Goal: Task Accomplishment & Management: Manage account settings

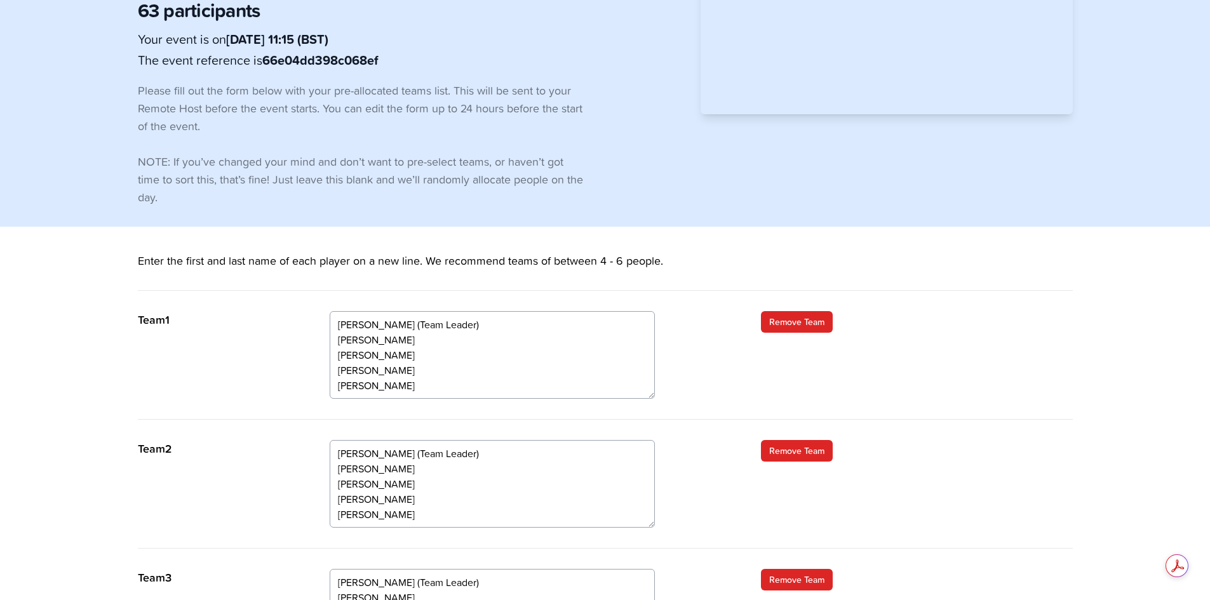
scroll to position [190, 0]
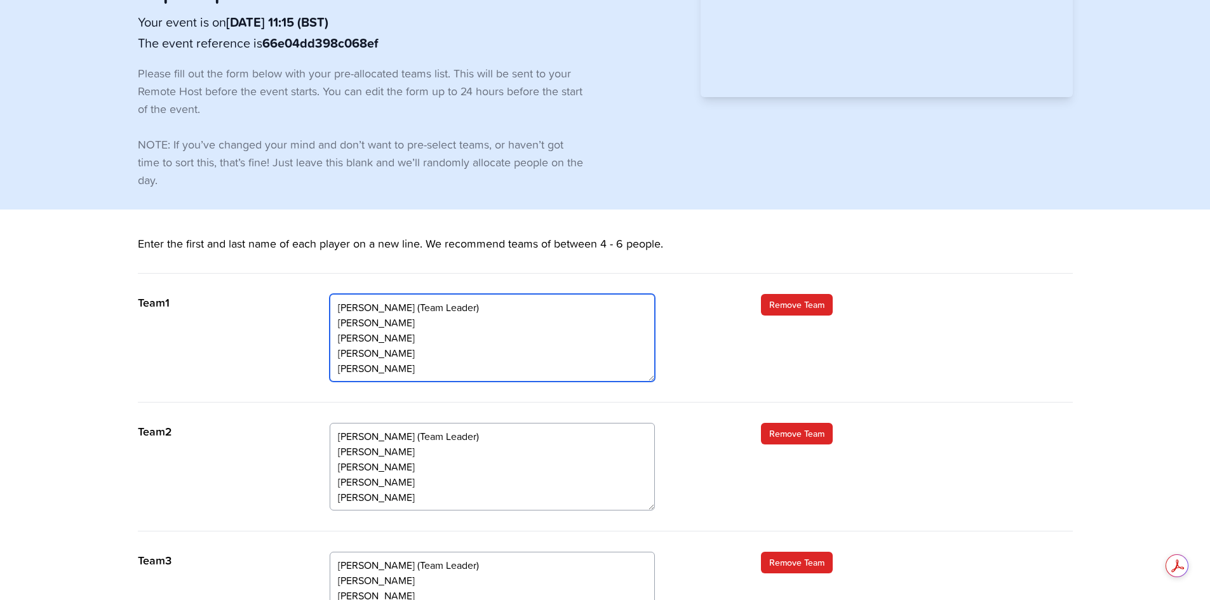
click at [418, 294] on textarea "[PERSON_NAME] (Team Leader) [PERSON_NAME] [PERSON_NAME] [PERSON_NAME] [PERSON_N…" at bounding box center [492, 338] width 325 height 88
type textarea "Hannah Ross (Team Leader) Chris Szabados Nicky Szabados Adrian Bourne Nathan To…"
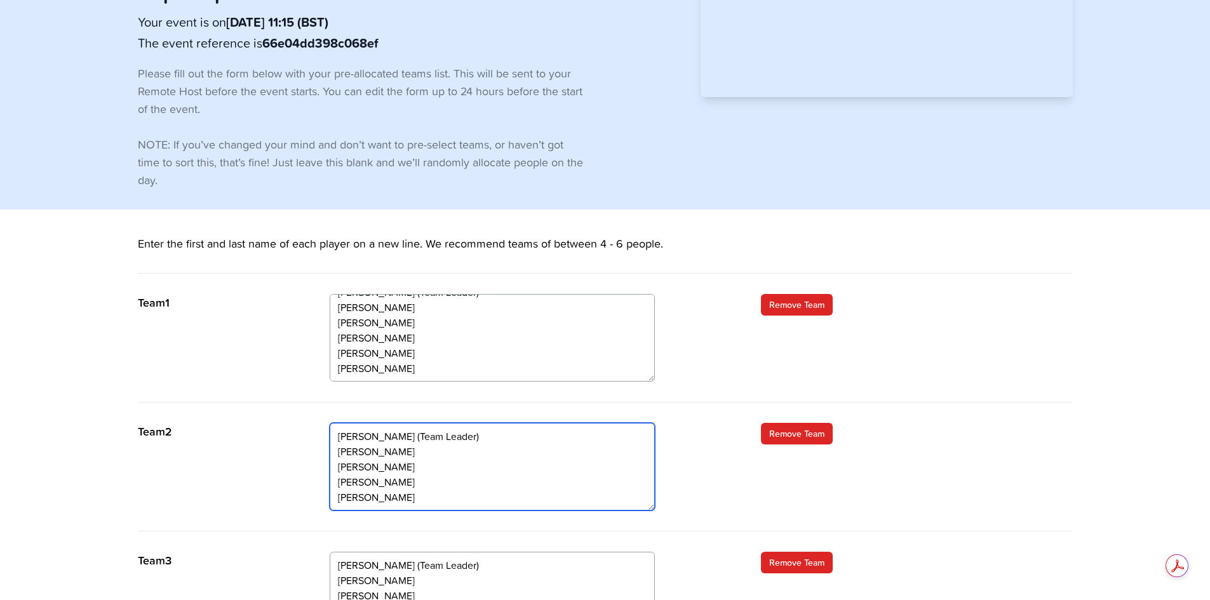
click at [473, 423] on textarea "Abby May (Team Leader) Trevor Rudge Graeme Hunt Nathan Pound Helen Chenery" at bounding box center [492, 467] width 325 height 88
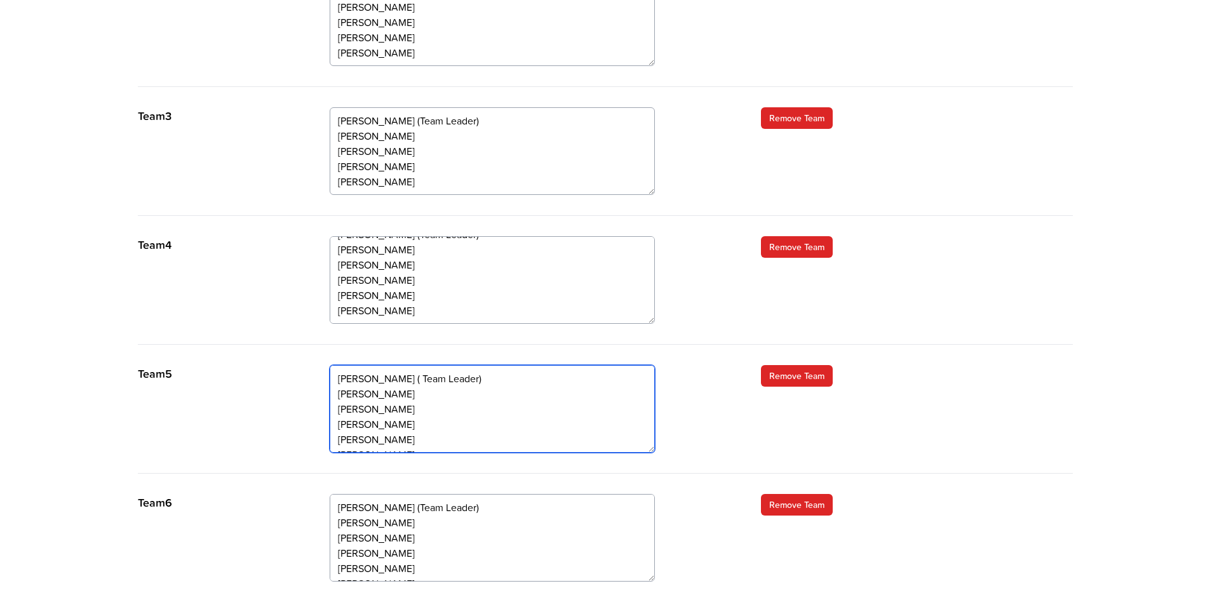
drag, startPoint x: 420, startPoint y: 347, endPoint x: 326, endPoint y: 351, distance: 93.4
click at [328, 365] on div "Team 5 Stuart Guerreiro ( Team Leader) Pauline Walsh Stuart Blackmer John Milli…" at bounding box center [605, 419] width 935 height 109
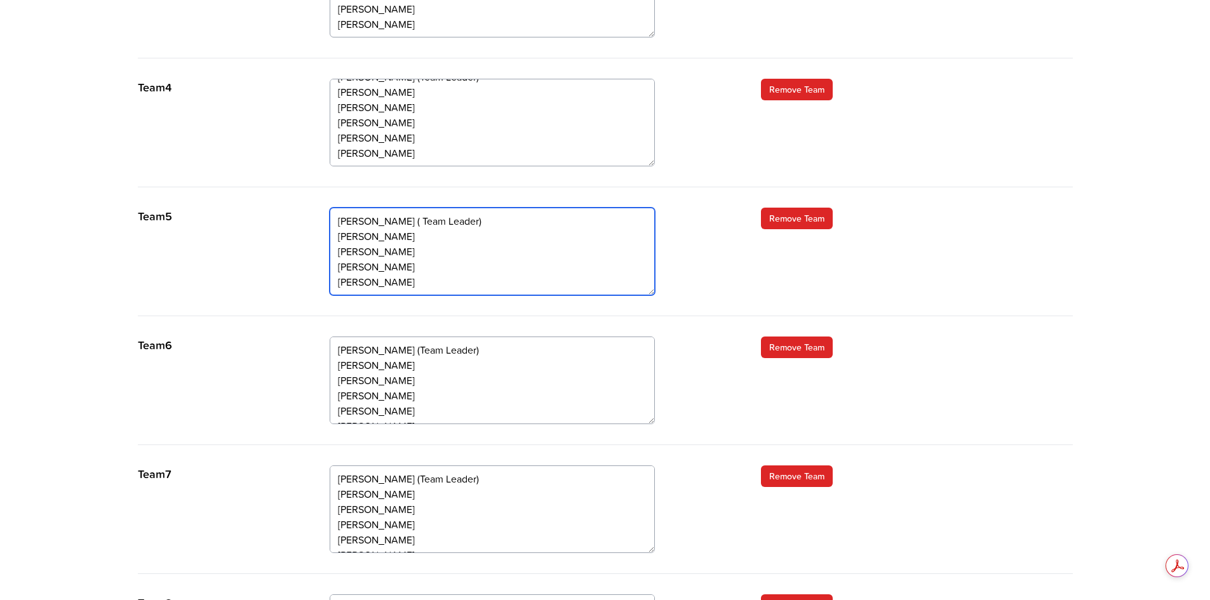
scroll to position [825, 0]
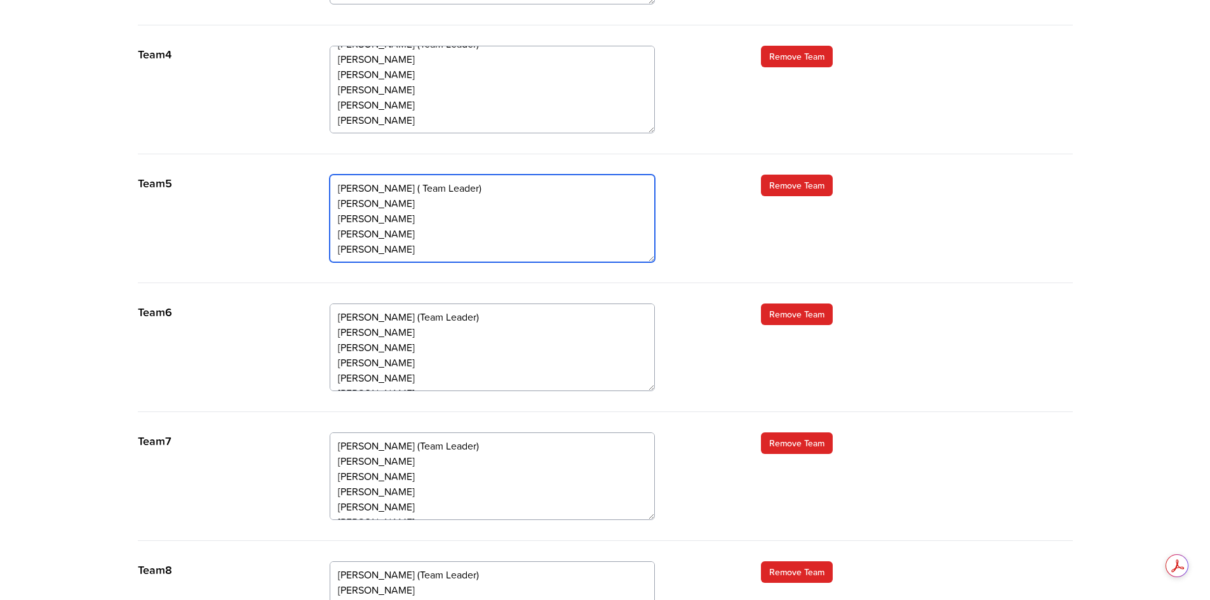
type textarea "Stuart Guerreiro ( Team Leader) Pauline Walsh John Millington Terry Martin Caro…"
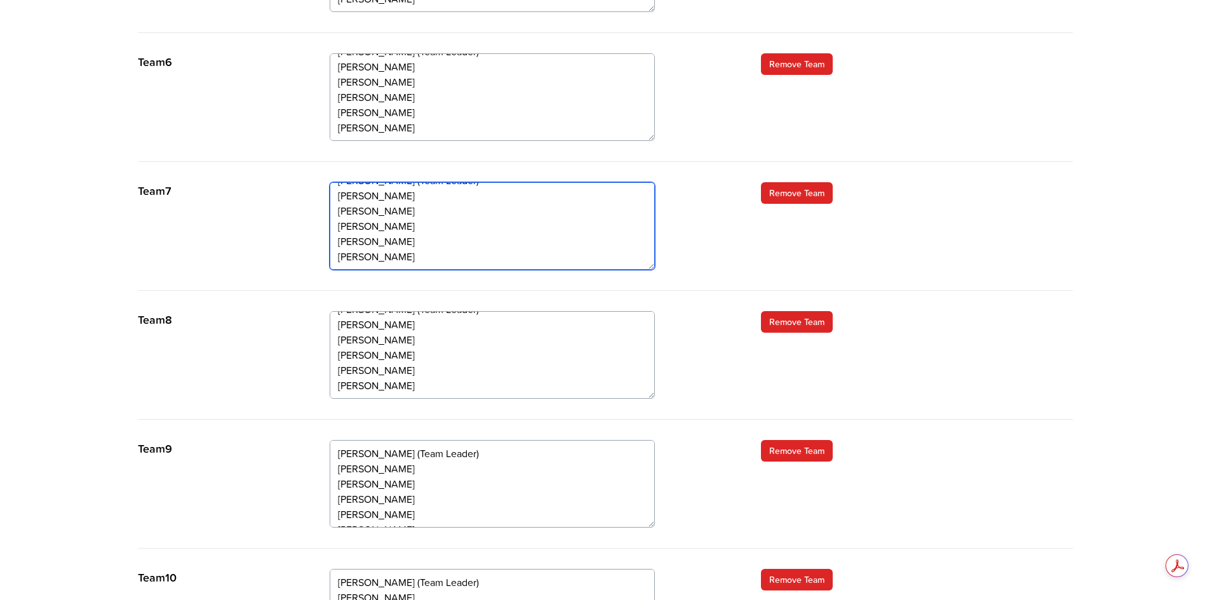
scroll to position [1079, 0]
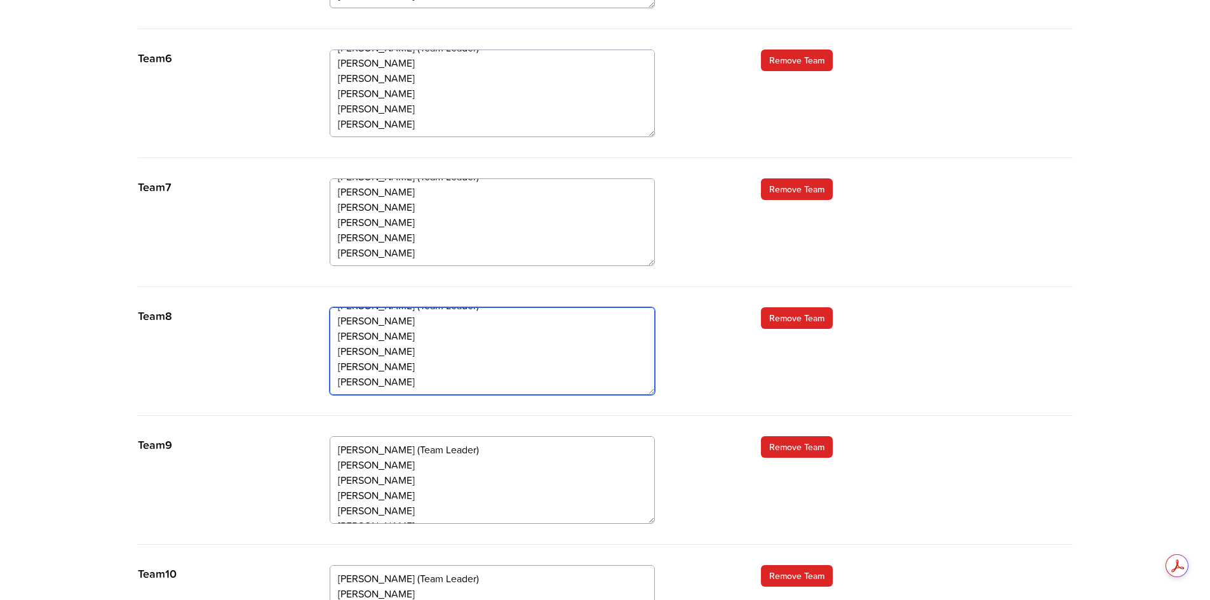
drag, startPoint x: 337, startPoint y: 317, endPoint x: 471, endPoint y: 337, distance: 136.0
click at [450, 327] on textarea "Jose Marcelino (Team Leader) Kelvyn Sturm Mikey Daly Keith Tucker Isabel Silva …" at bounding box center [492, 351] width 325 height 88
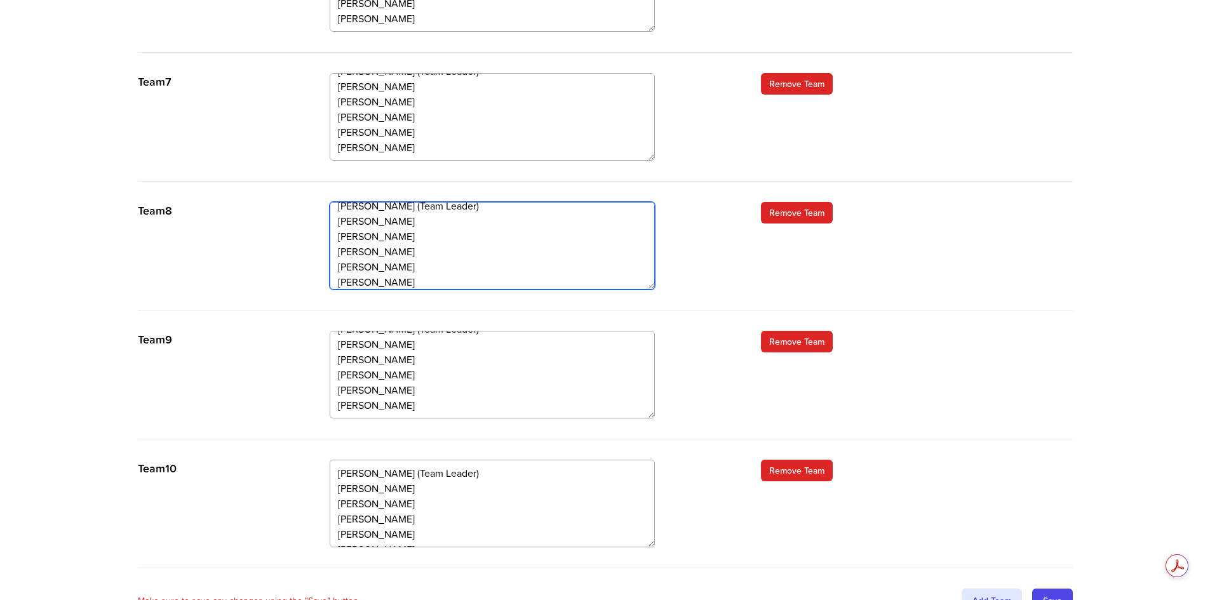
scroll to position [1197, 0]
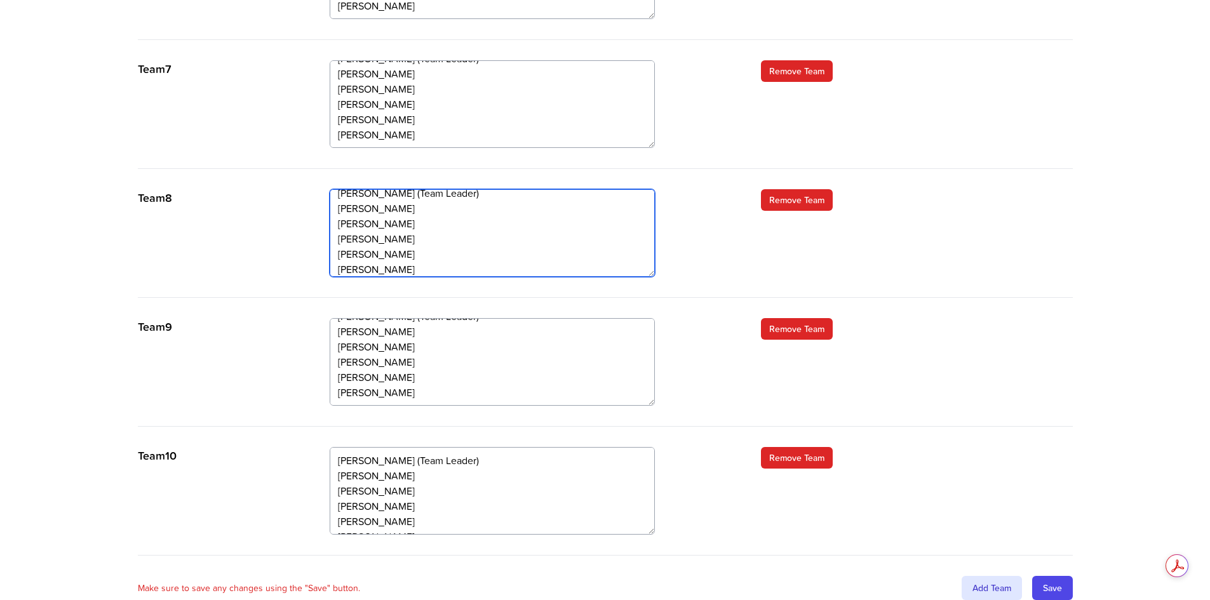
type textarea "Jose Marcelino (Team Leader) Kelvyn Sturm Mikey Daly Keith Tucker Isabel Silva …"
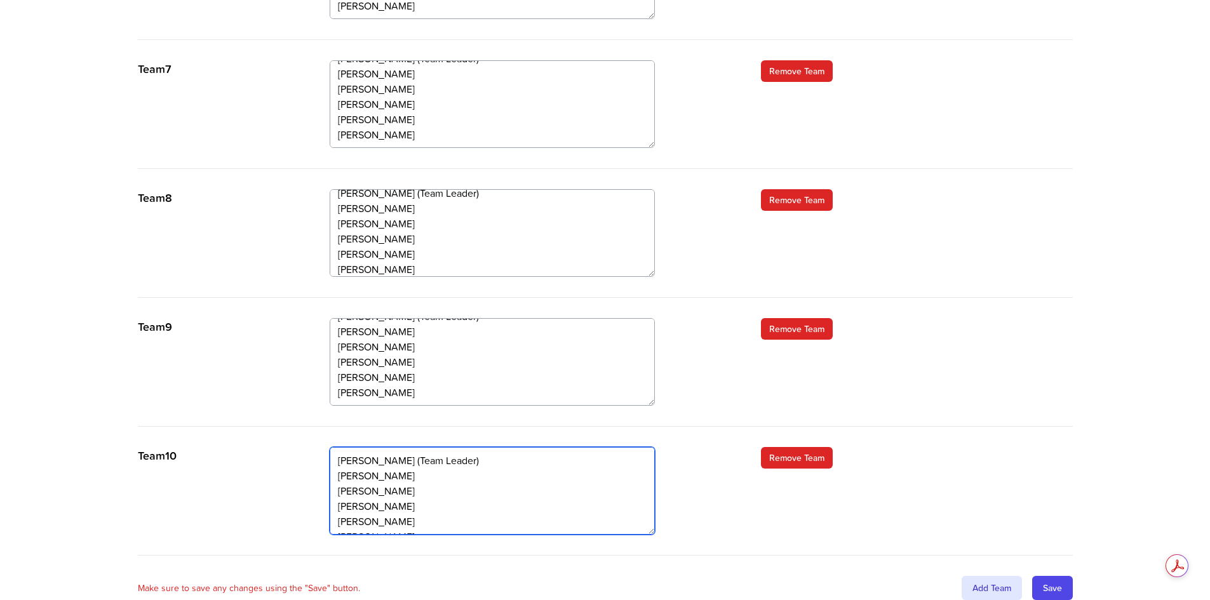
scroll to position [15, 0]
drag, startPoint x: 338, startPoint y: 462, endPoint x: 463, endPoint y: 462, distance: 125.1
click at [463, 462] on textarea "Tania Gostling (Team Leader) Richard Darrington Leon Harris Derek Harvey Daria …" at bounding box center [492, 491] width 325 height 88
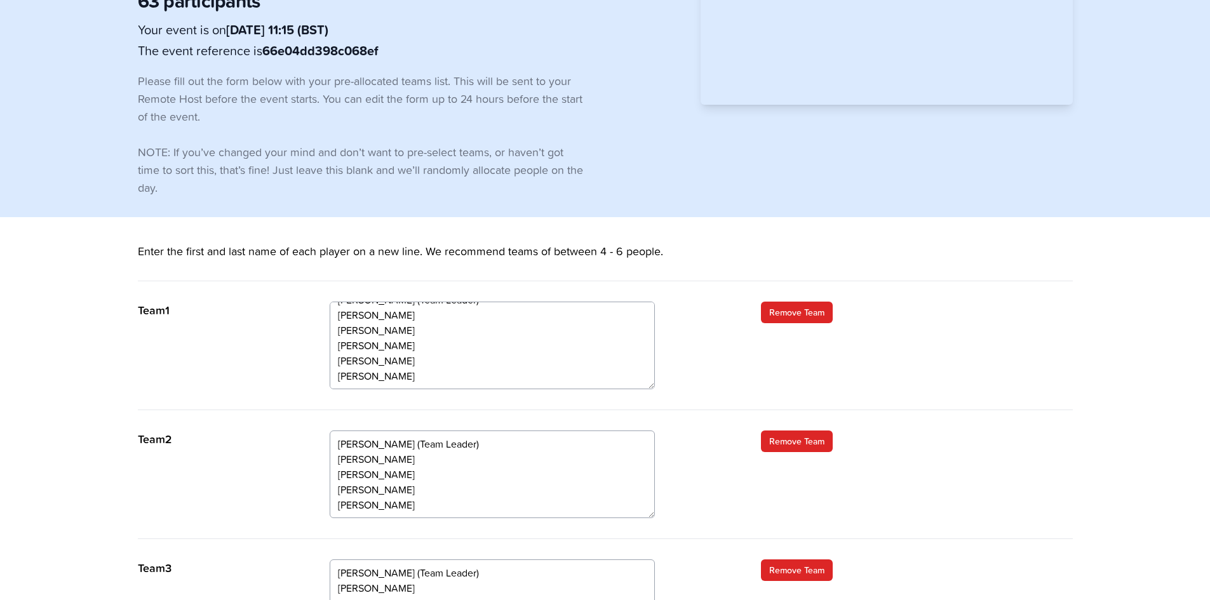
scroll to position [190, 0]
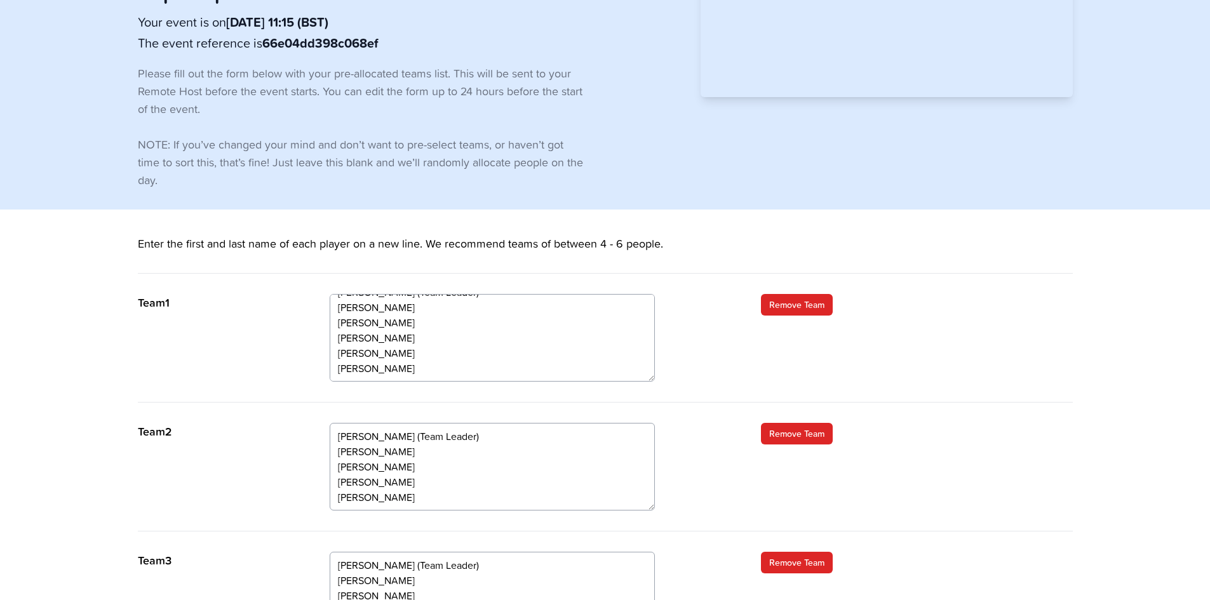
type textarea "Tania Gostling (Team Leader) Richard Darrington Leon Harris Derek Harvey Daria …"
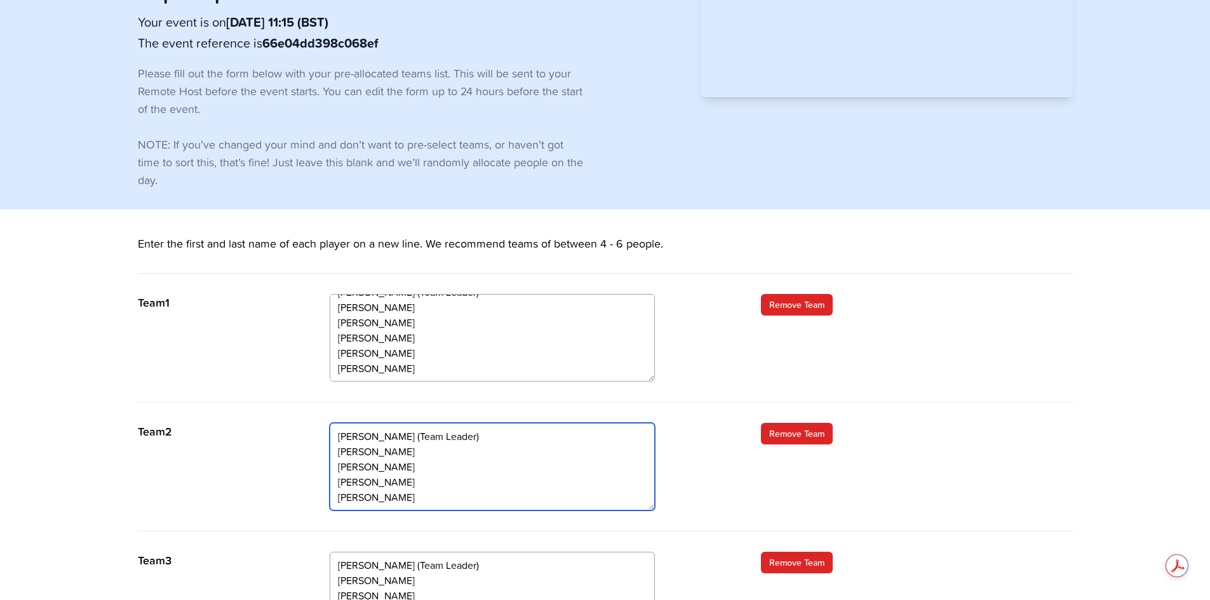
click at [484, 423] on textarea "Abby May (Team Leader) Trevor Rudge Graeme Hunt Nathan Pound Helen Chenery" at bounding box center [492, 467] width 325 height 88
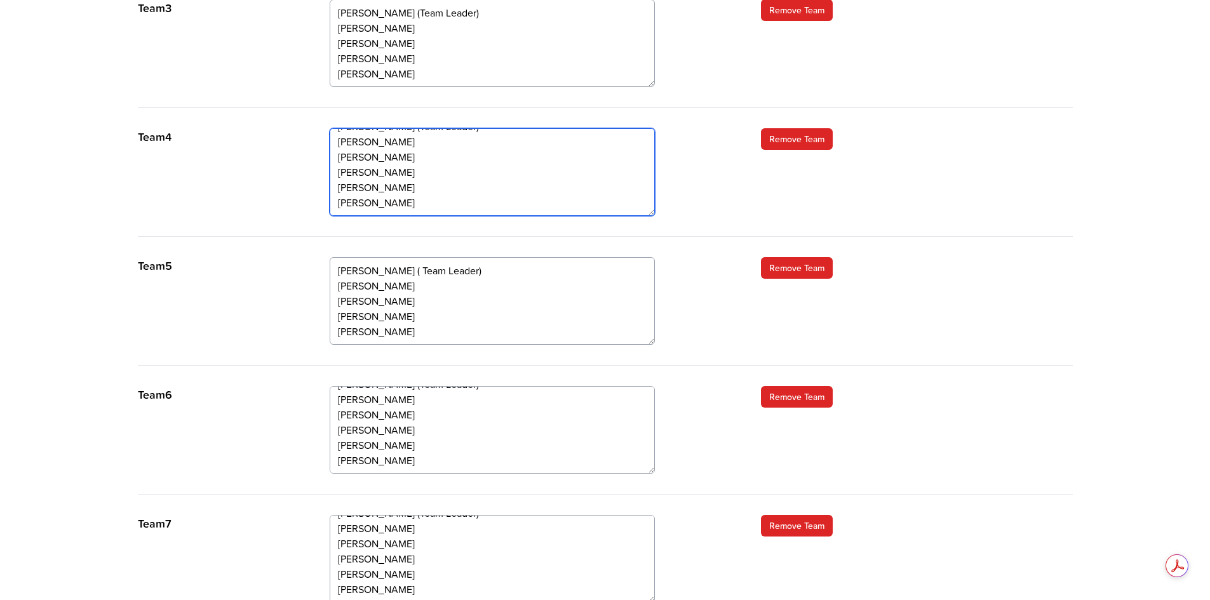
scroll to position [762, 0]
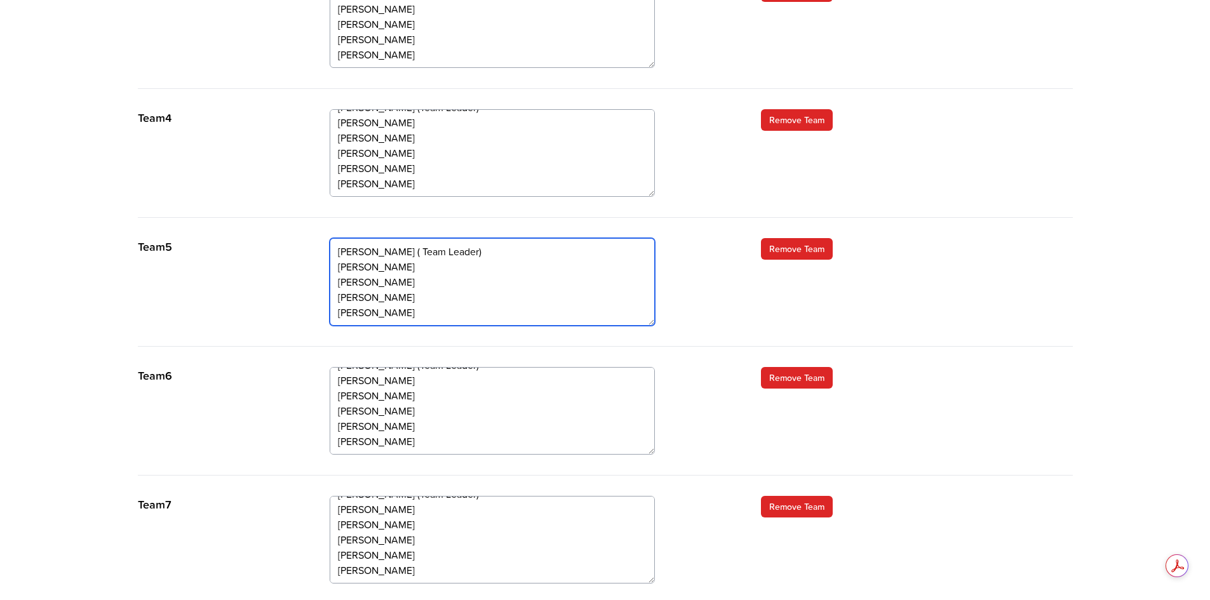
click at [519, 238] on textarea "Stuart Guerreiro ( Team Leader) Pauline Walsh Stuart Blackmer John Millington T…" at bounding box center [492, 282] width 325 height 88
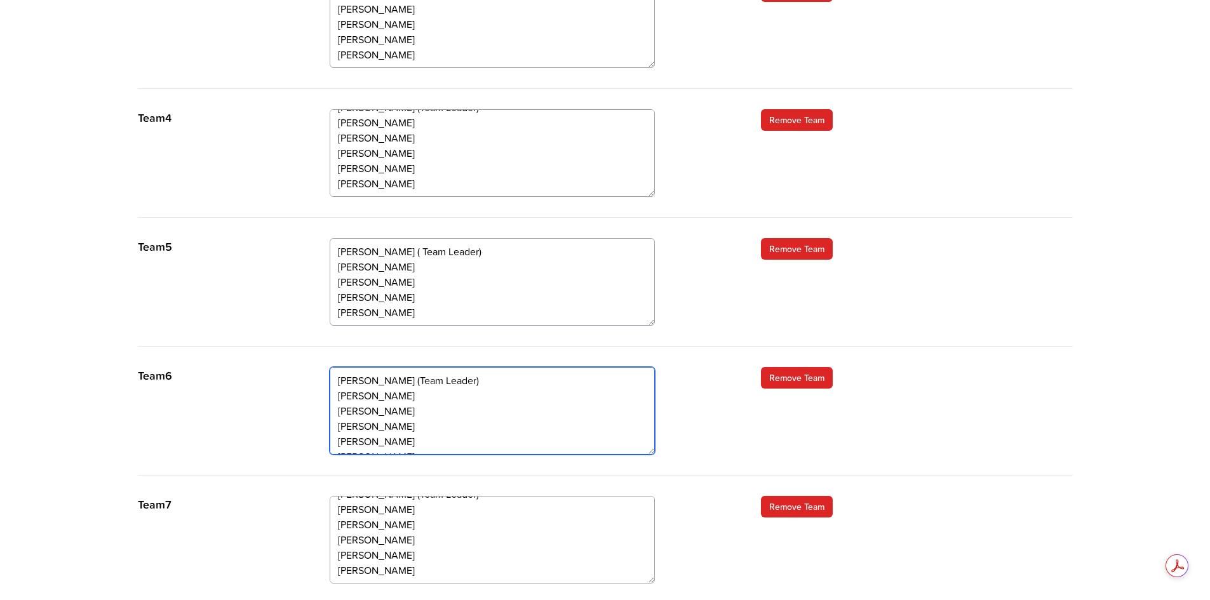
scroll to position [15, 0]
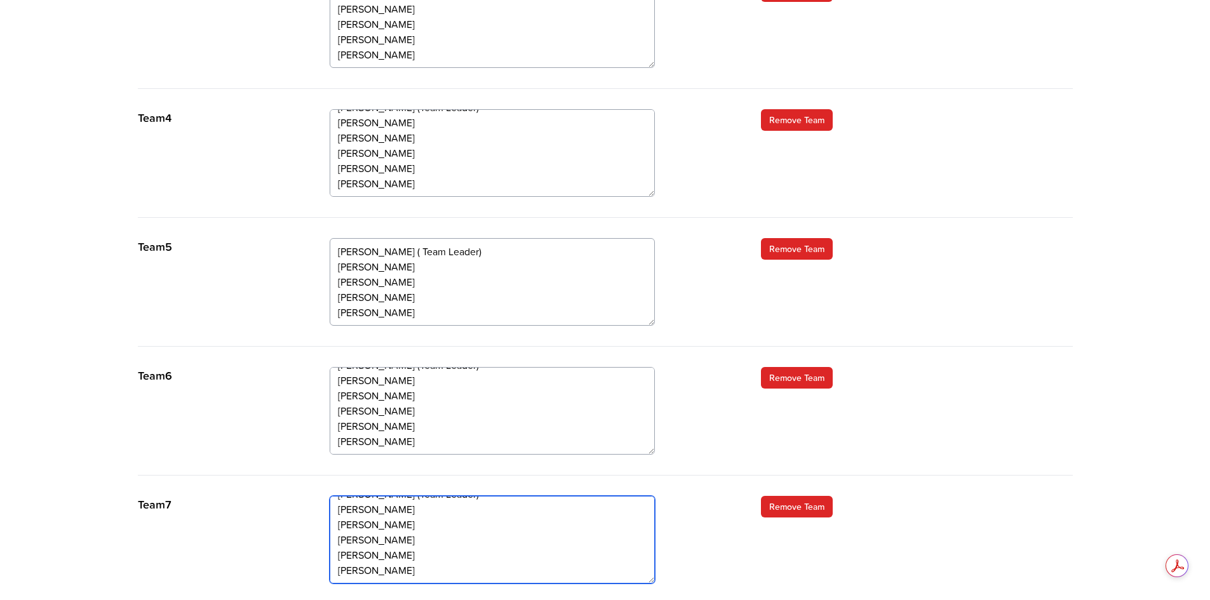
click at [643, 496] on textarea "Armand Zeiher (Team Leader) Jackie Arnold Asira Seif Sarah Unwin Luke Hotson Ch…" at bounding box center [492, 540] width 325 height 88
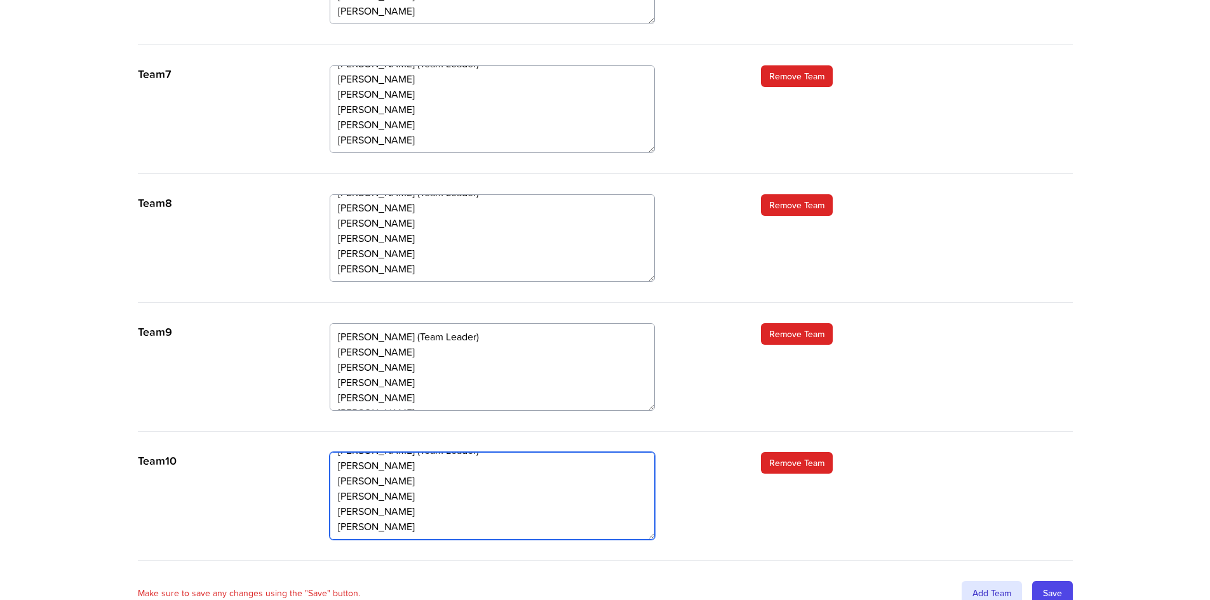
scroll to position [1197, 0]
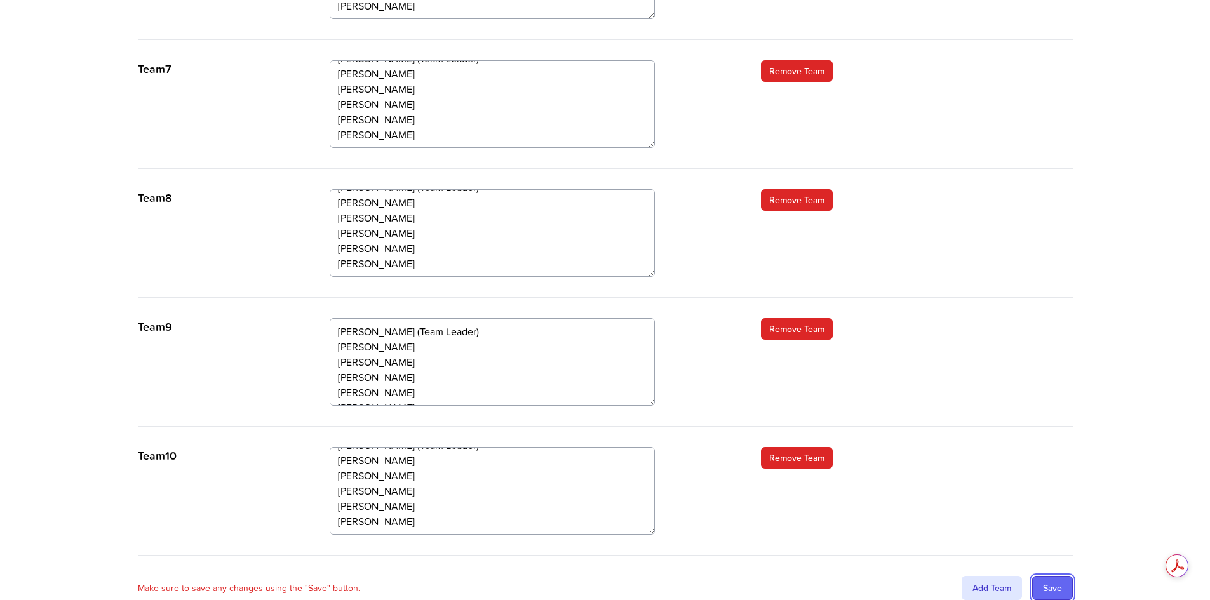
click at [1054, 576] on input "Save" at bounding box center [1052, 588] width 41 height 24
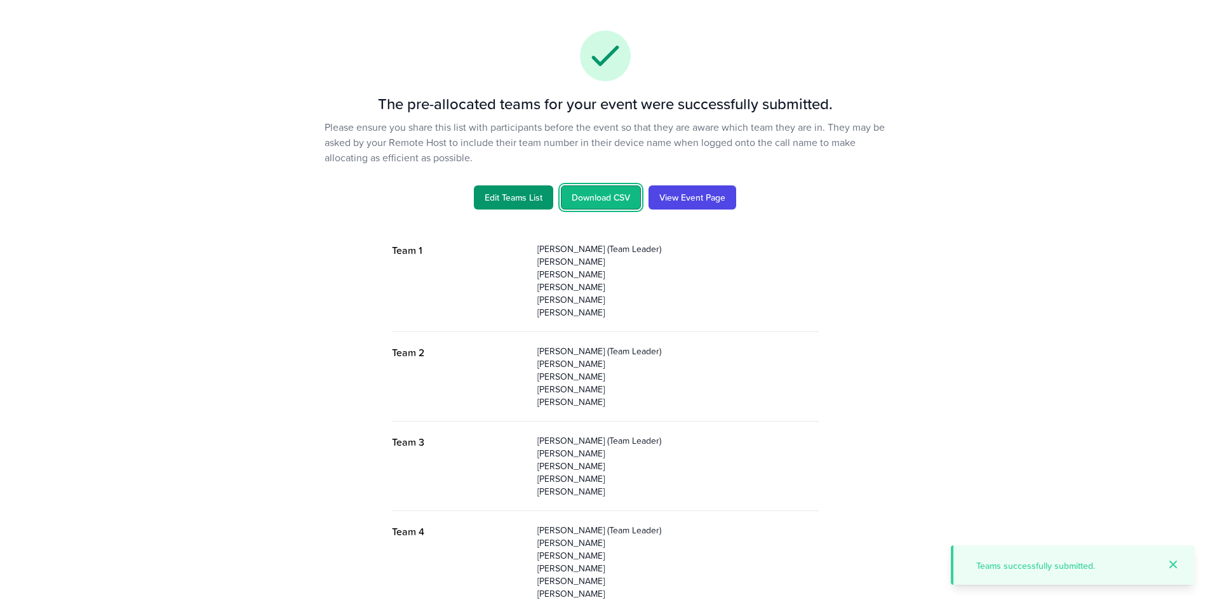
click at [608, 198] on link "Download CSV" at bounding box center [601, 197] width 80 height 24
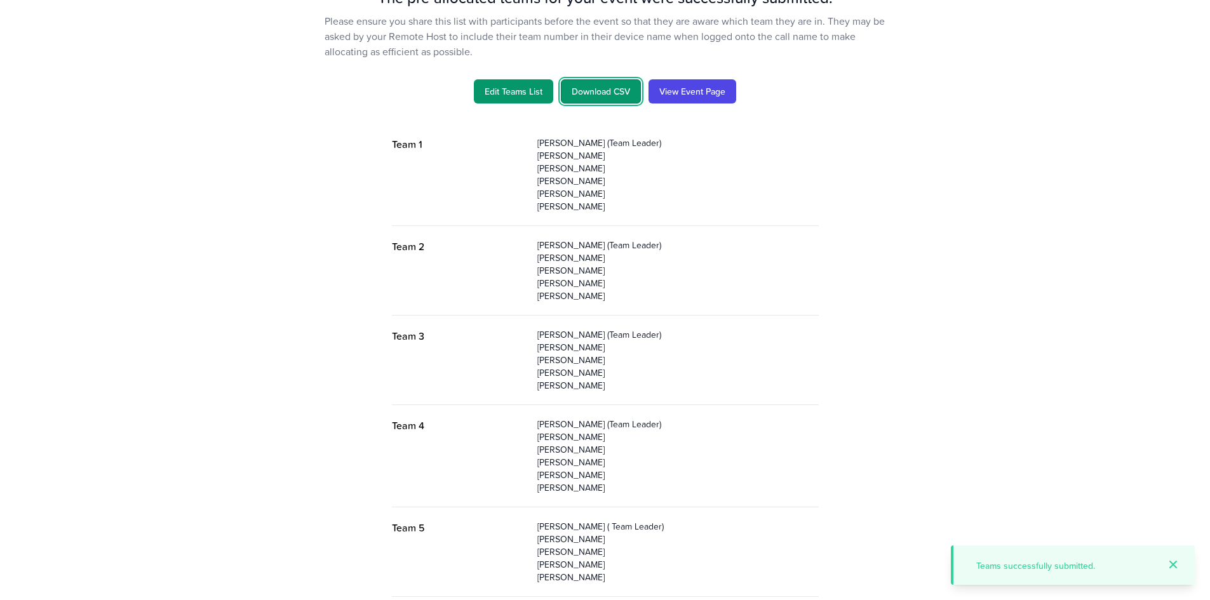
scroll to position [127, 0]
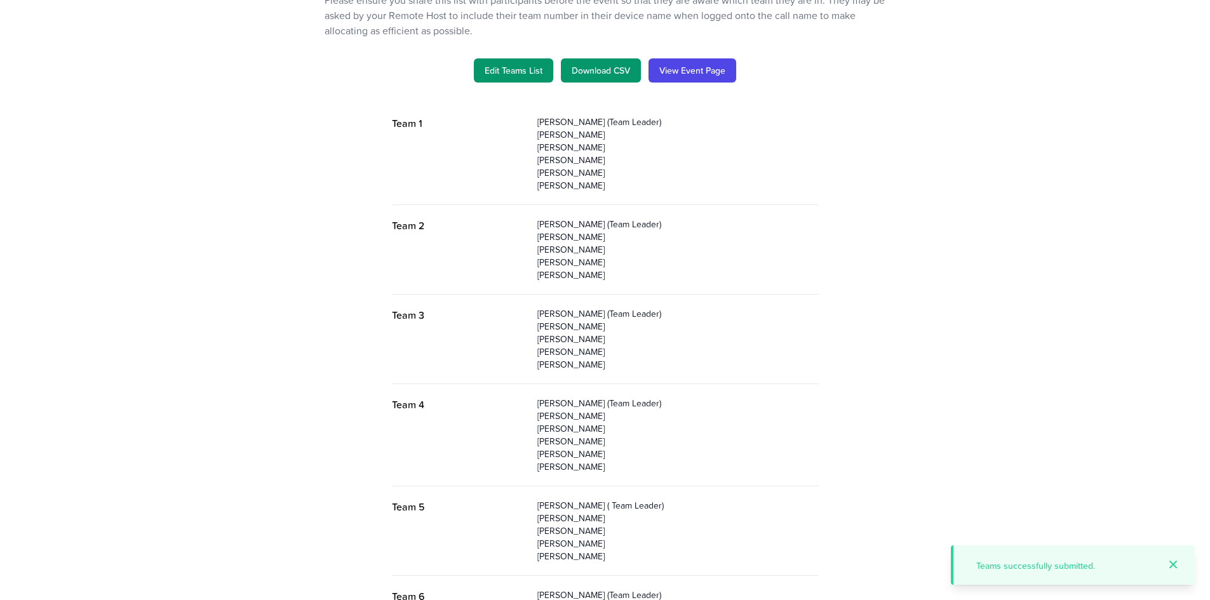
click at [528, 450] on div "Team 4 [PERSON_NAME] (Team Leader) [PERSON_NAME] [PERSON_NAME] [PERSON_NAME] [P…" at bounding box center [605, 434] width 427 height 102
click at [503, 74] on link "Edit Teams List" at bounding box center [513, 70] width 79 height 24
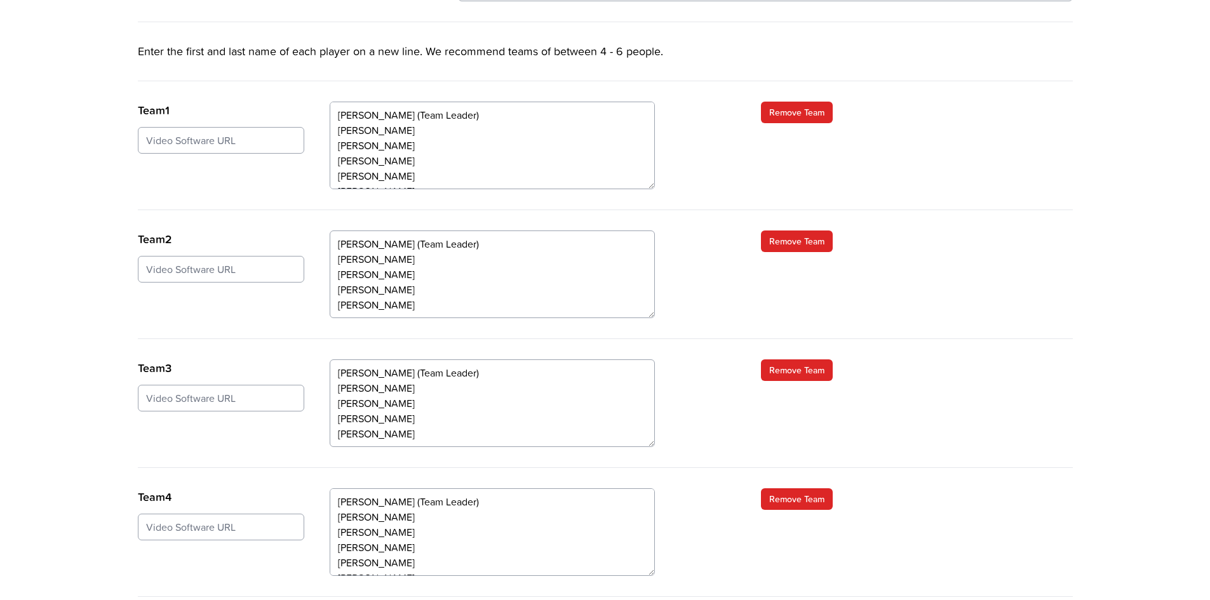
scroll to position [571, 0]
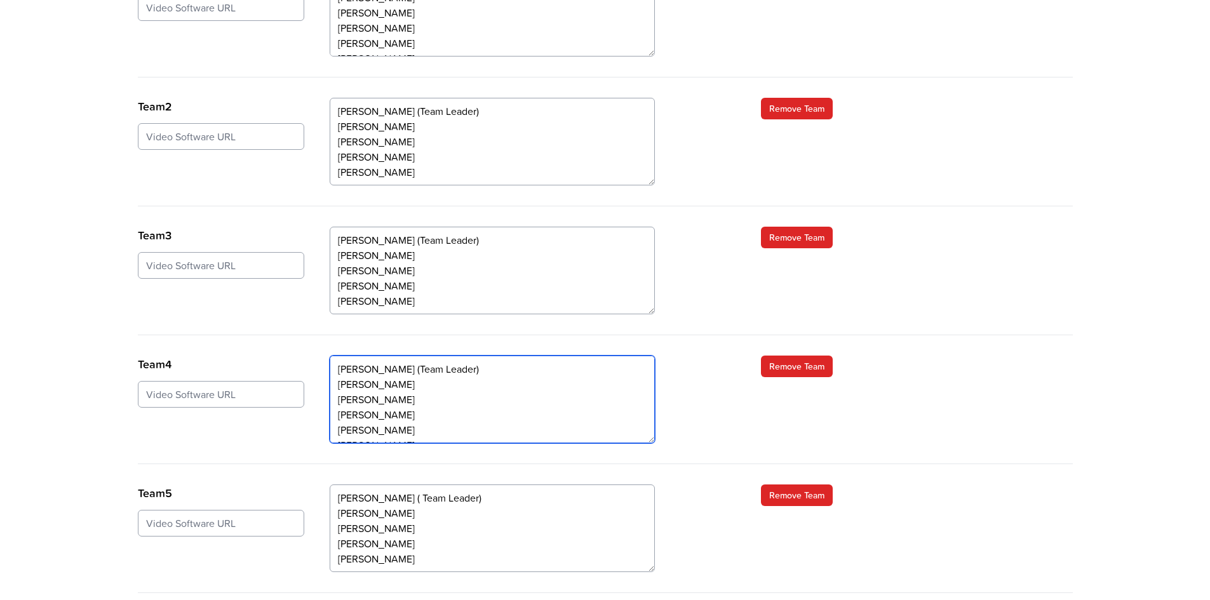
drag, startPoint x: 338, startPoint y: 369, endPoint x: 450, endPoint y: 366, distance: 111.8
click at [450, 366] on textarea "[PERSON_NAME] (Team Leader) [PERSON_NAME] [PERSON_NAME] [PERSON_NAME] [PERSON_N…" at bounding box center [492, 400] width 325 height 88
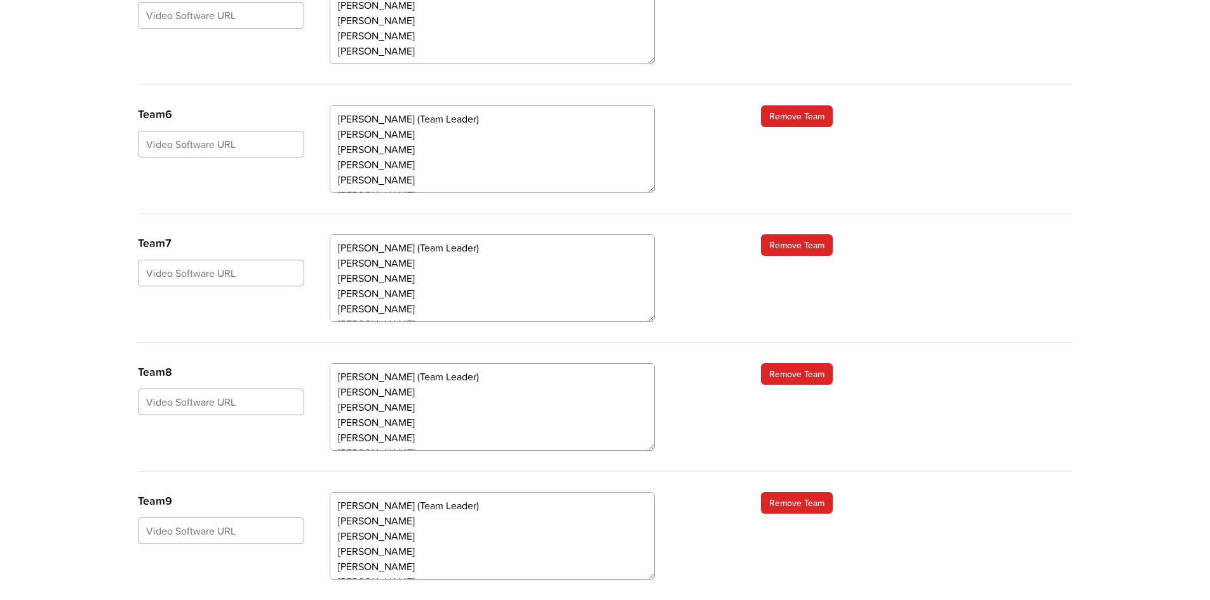
scroll to position [1253, 0]
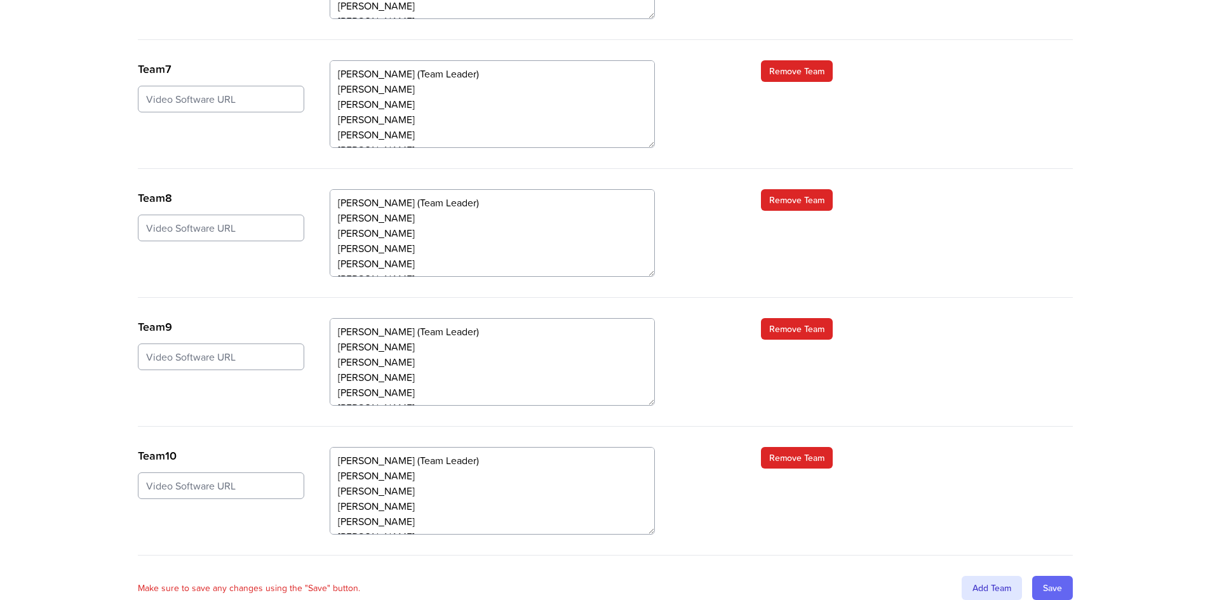
type textarea "Andre Gottemaker (Team Leader) Danny Turner Jack Priday Suzanne Dobson Nick Bro…"
click at [1047, 576] on input "Save" at bounding box center [1052, 588] width 41 height 24
